Goal: Find specific page/section: Find specific page/section

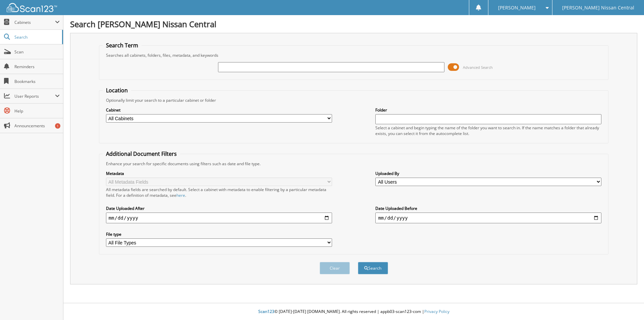
drag, startPoint x: 229, startPoint y: 66, endPoint x: 258, endPoint y: 72, distance: 30.4
click at [229, 66] on input "text" at bounding box center [331, 67] width 226 height 10
type input "577411"
click at [358, 262] on button "Search" at bounding box center [373, 268] width 30 height 12
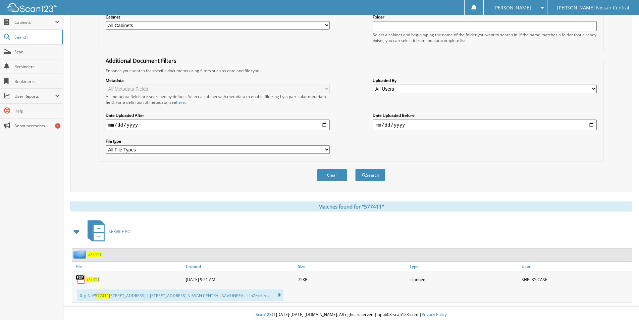
scroll to position [96, 0]
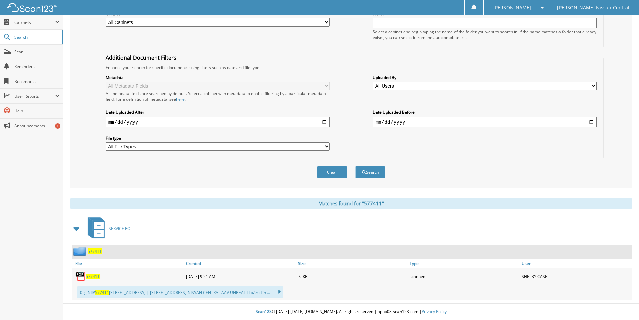
click at [96, 277] on span "577411" at bounding box center [93, 277] width 14 height 6
